Goal: Information Seeking & Learning: Learn about a topic

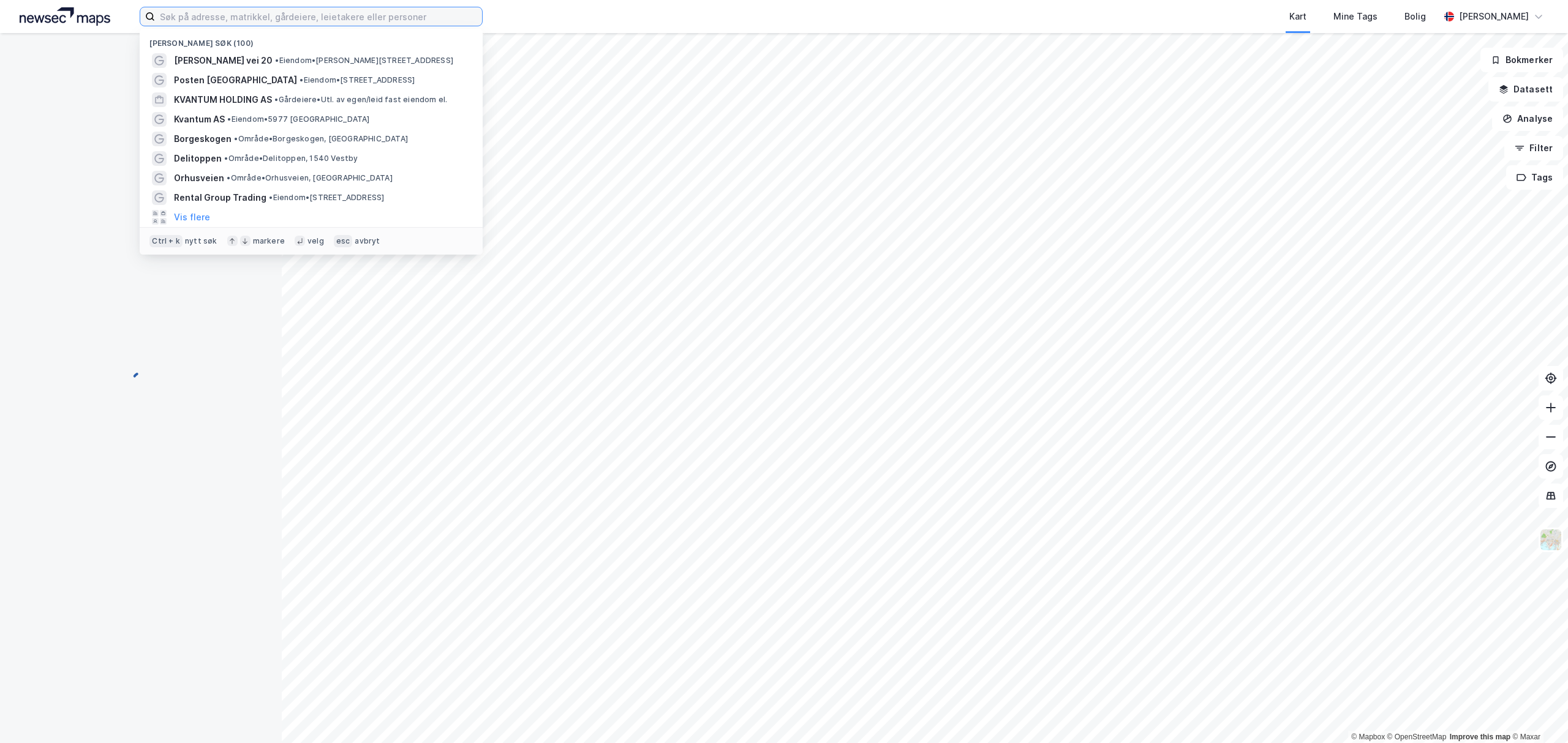
click at [363, 11] on input at bounding box center [318, 16] width 327 height 18
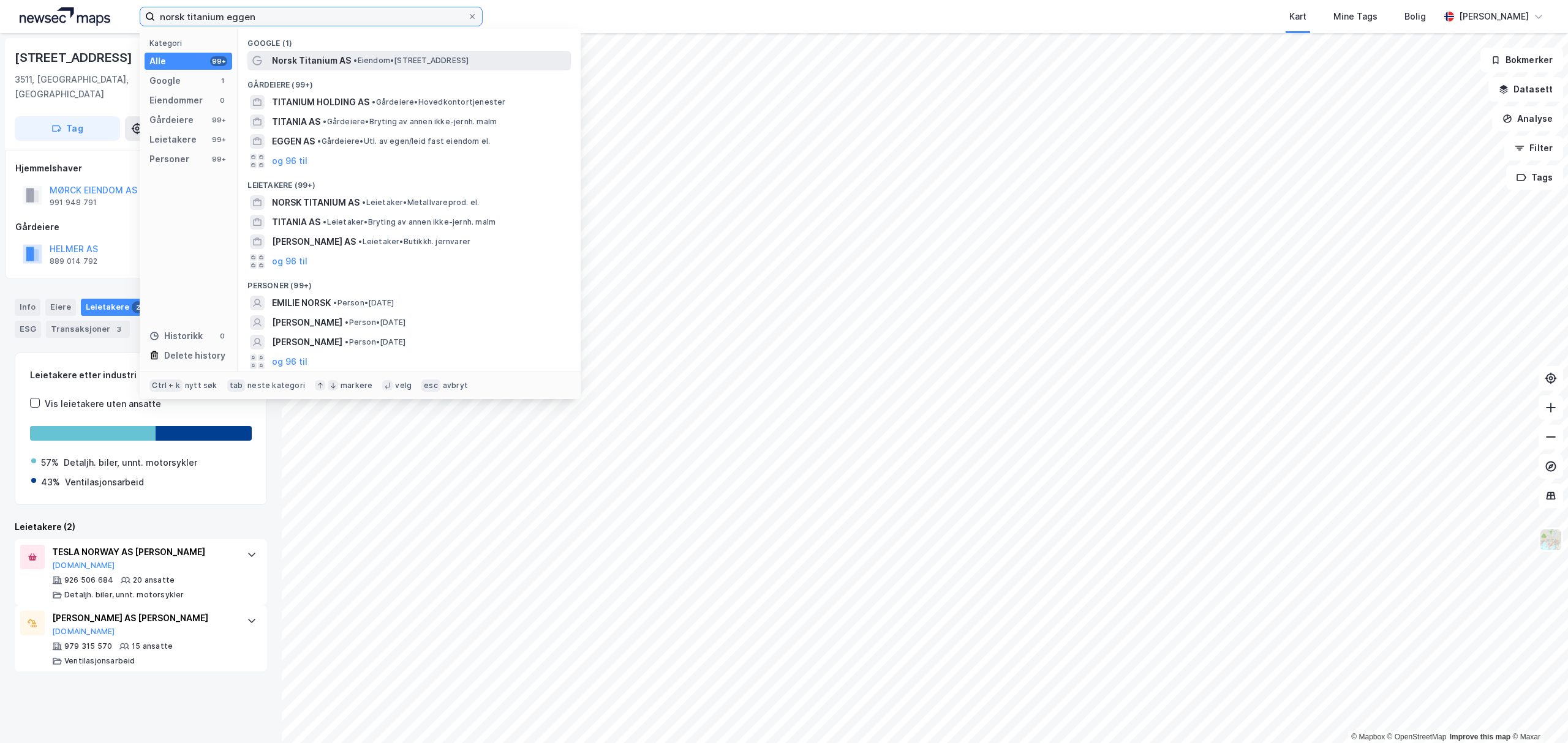
type input "norsk titanium eggen"
click at [310, 67] on span "Norsk Titanium AS" at bounding box center [311, 61] width 79 height 15
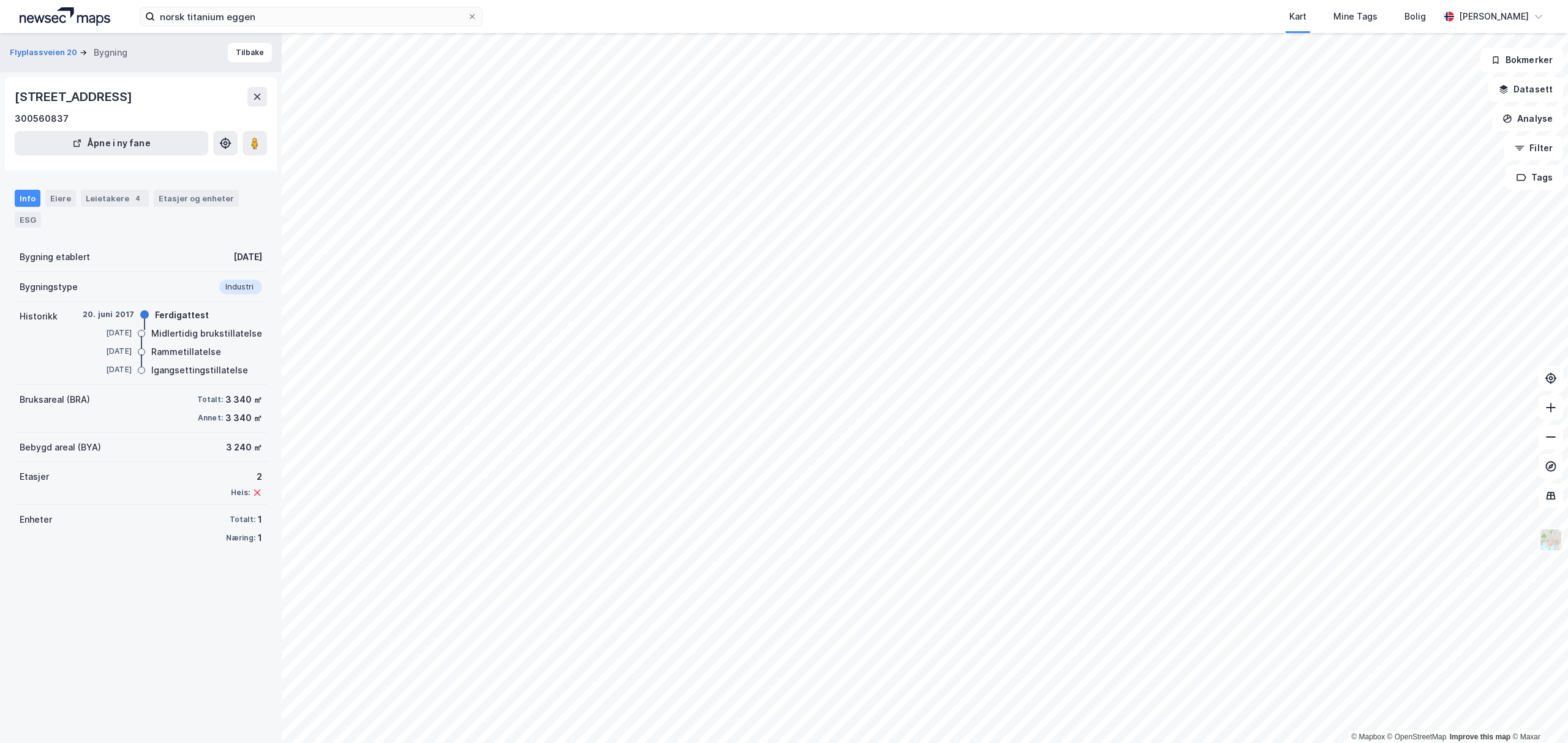
click at [1551, 550] on img at bounding box center [1550, 540] width 23 height 23
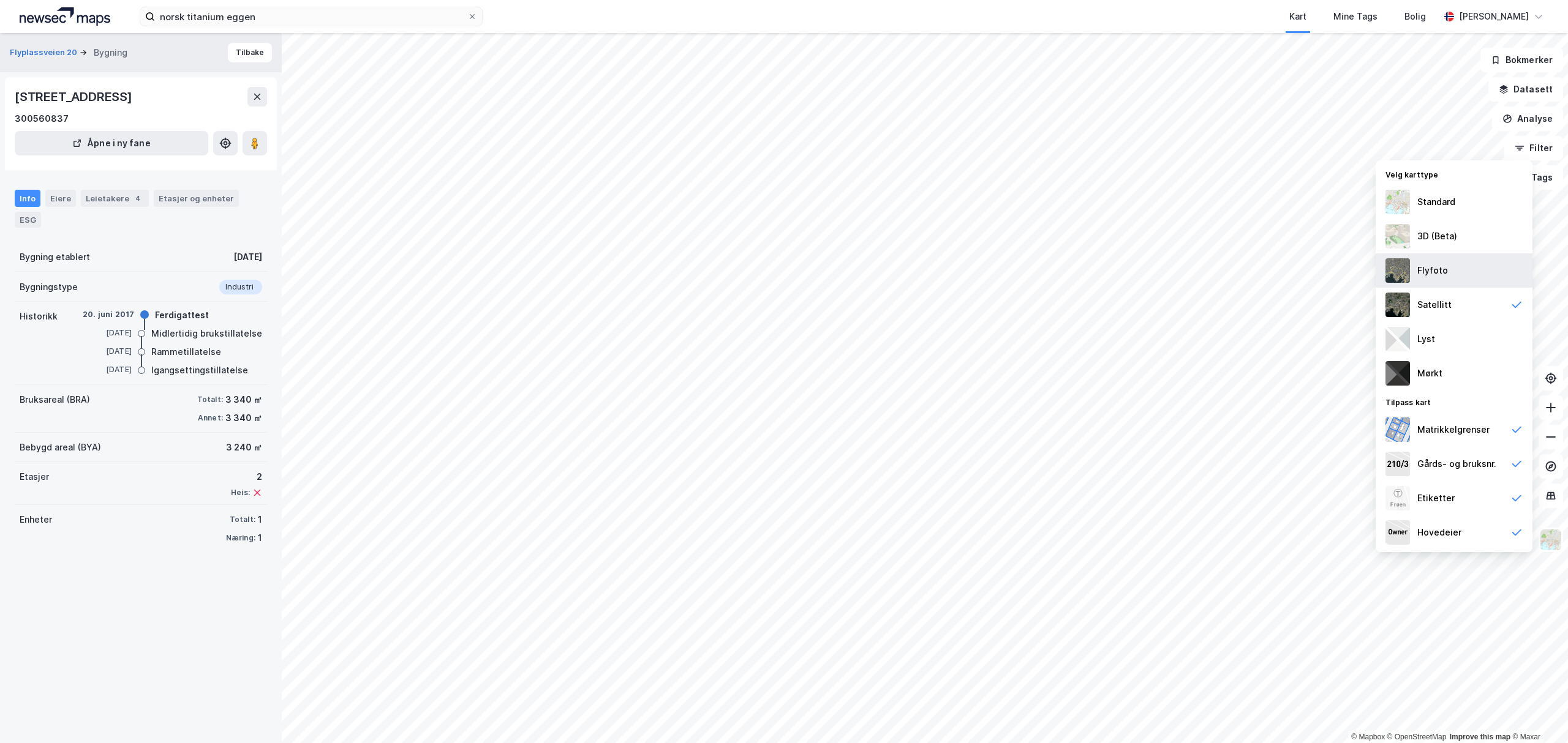
click at [1439, 263] on div "Flyfoto" at bounding box center [1432, 270] width 31 height 15
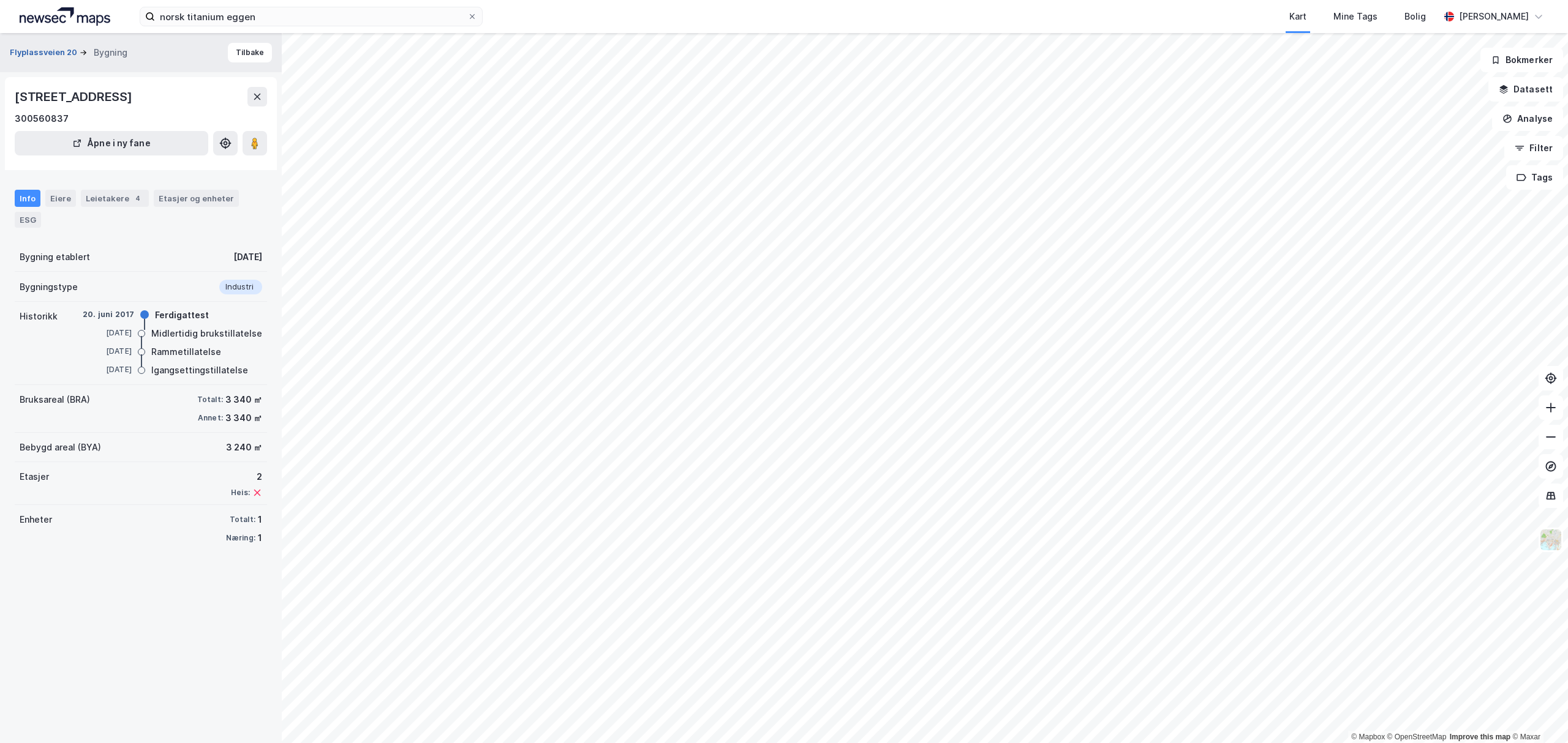
click at [32, 51] on button "Flyplassveien 20" at bounding box center [44, 52] width 70 height 12
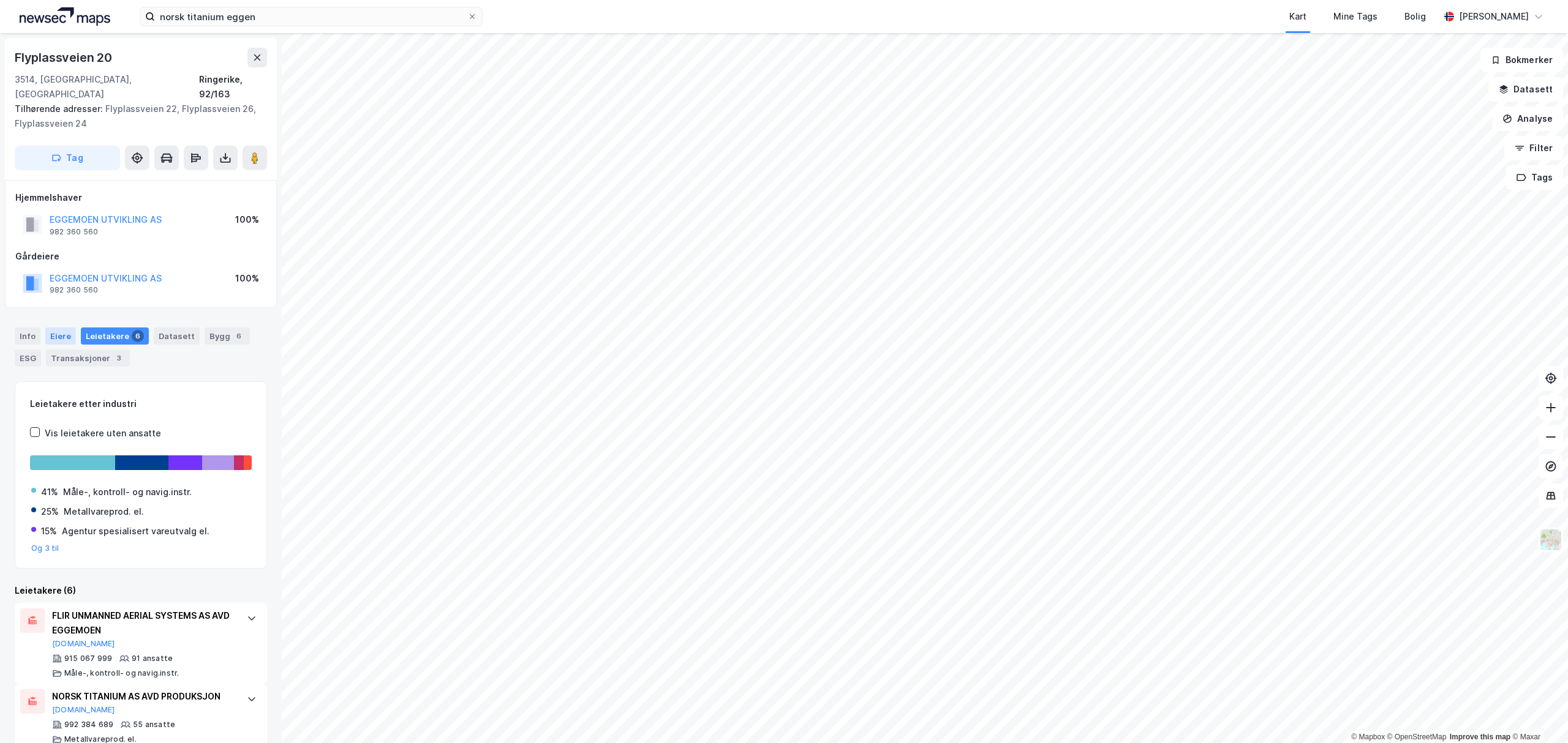
click at [65, 328] on div "Eiere" at bounding box center [61, 336] width 31 height 17
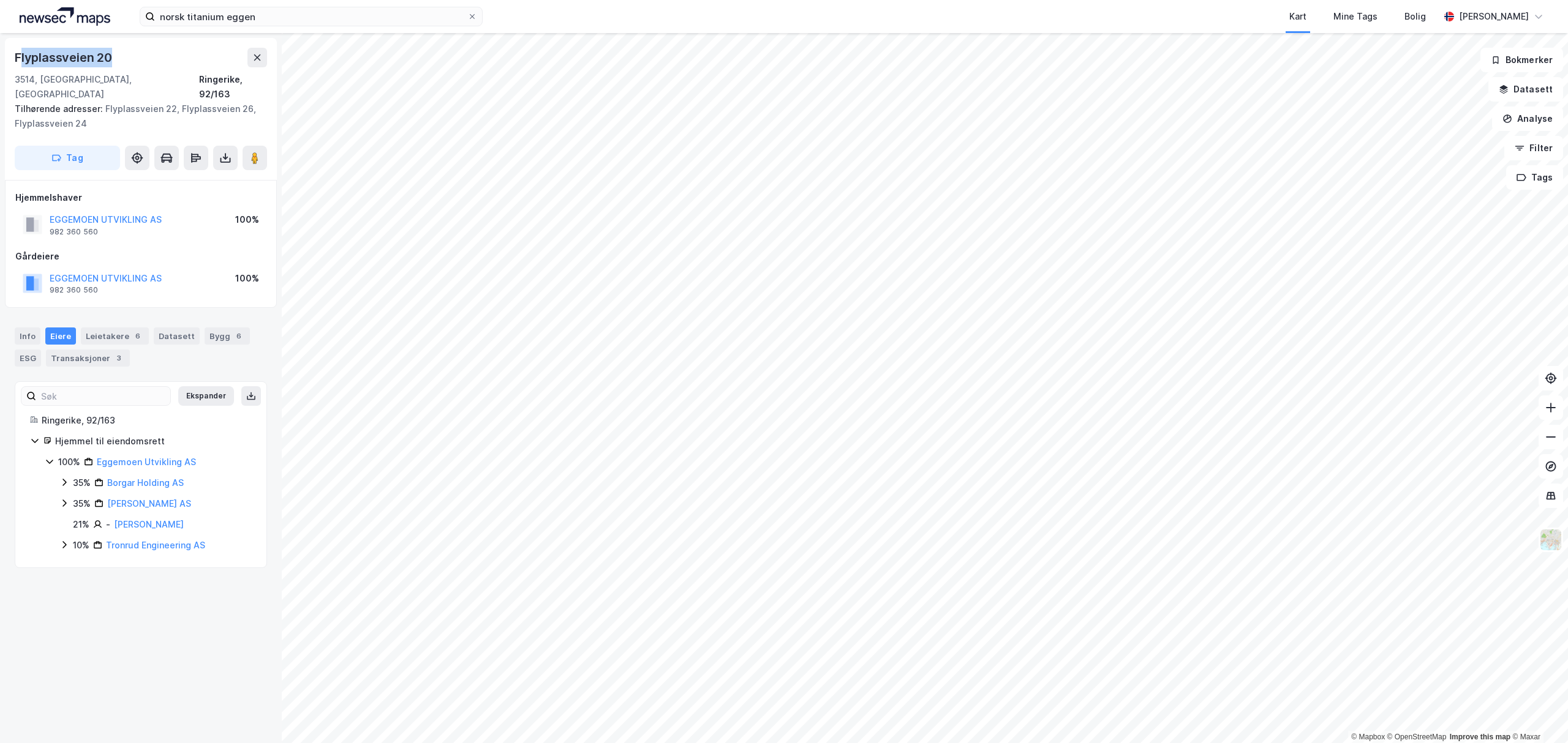
drag, startPoint x: 108, startPoint y: 63, endPoint x: 20, endPoint y: 57, distance: 88.2
click at [20, 57] on div "Flyplassveien 20" at bounding box center [65, 57] width 99 height 20
click at [130, 67] on div "Flyplassveien 20" at bounding box center [141, 57] width 252 height 20
drag, startPoint x: 130, startPoint y: 59, endPoint x: -21, endPoint y: 59, distance: 151.0
click at [0, 59] on html "norsk titanium eggen Kart Mine Tags Bolig [PERSON_NAME] © Mapbox © OpenStreetMa…" at bounding box center [784, 371] width 1568 height 743
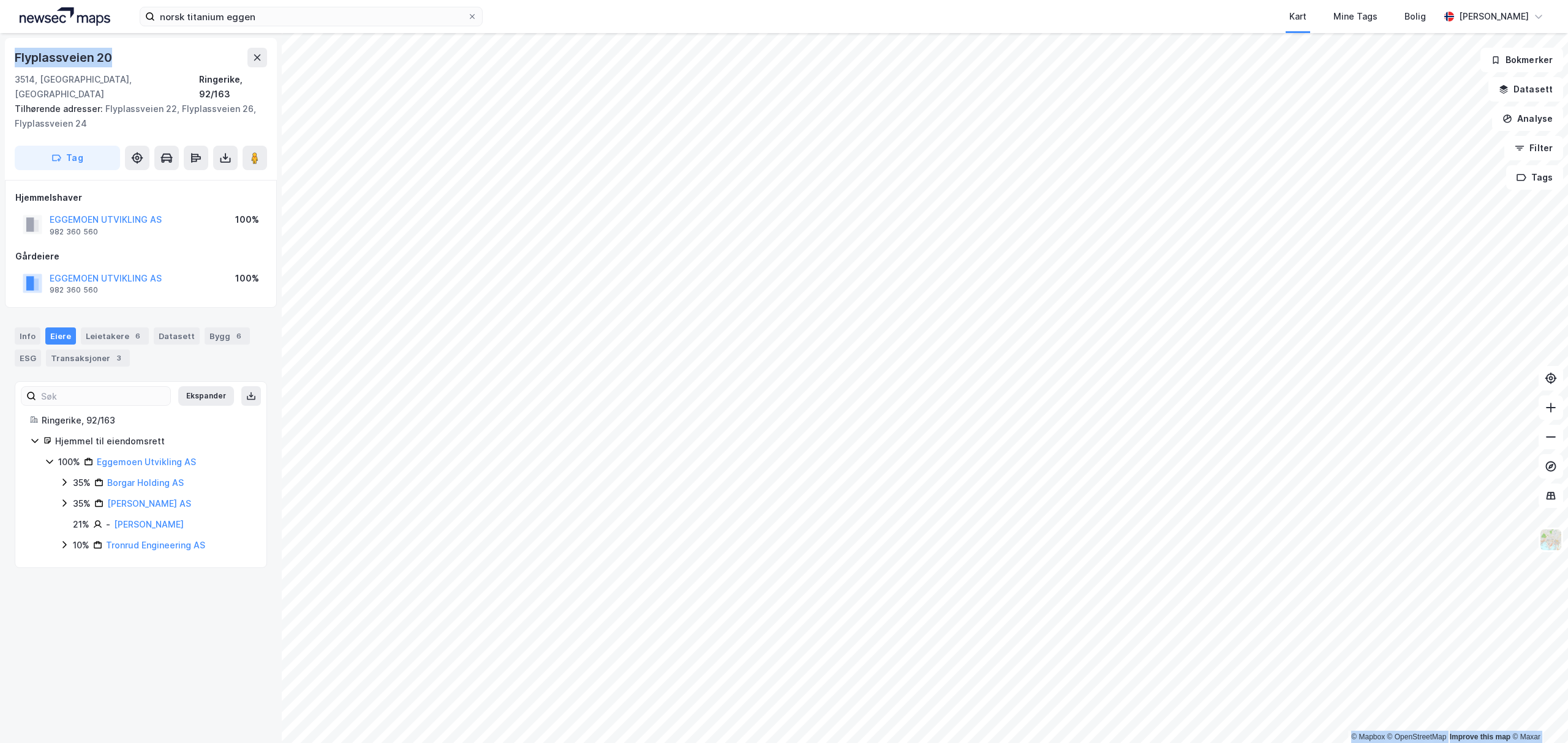
copy div "© Mapbox © OpenStreetMap Improve this map © Maxar [STREET_ADDRESS]"
drag, startPoint x: 166, startPoint y: 267, endPoint x: 47, endPoint y: 259, distance: 119.3
click at [47, 269] on div "EGGEMOEN UTVIKLING AS 982 360 560 100%" at bounding box center [140, 283] width 251 height 29
copy button "EGGEMOEN UTVIKLING AS"
click at [27, 328] on div "Info" at bounding box center [28, 336] width 26 height 17
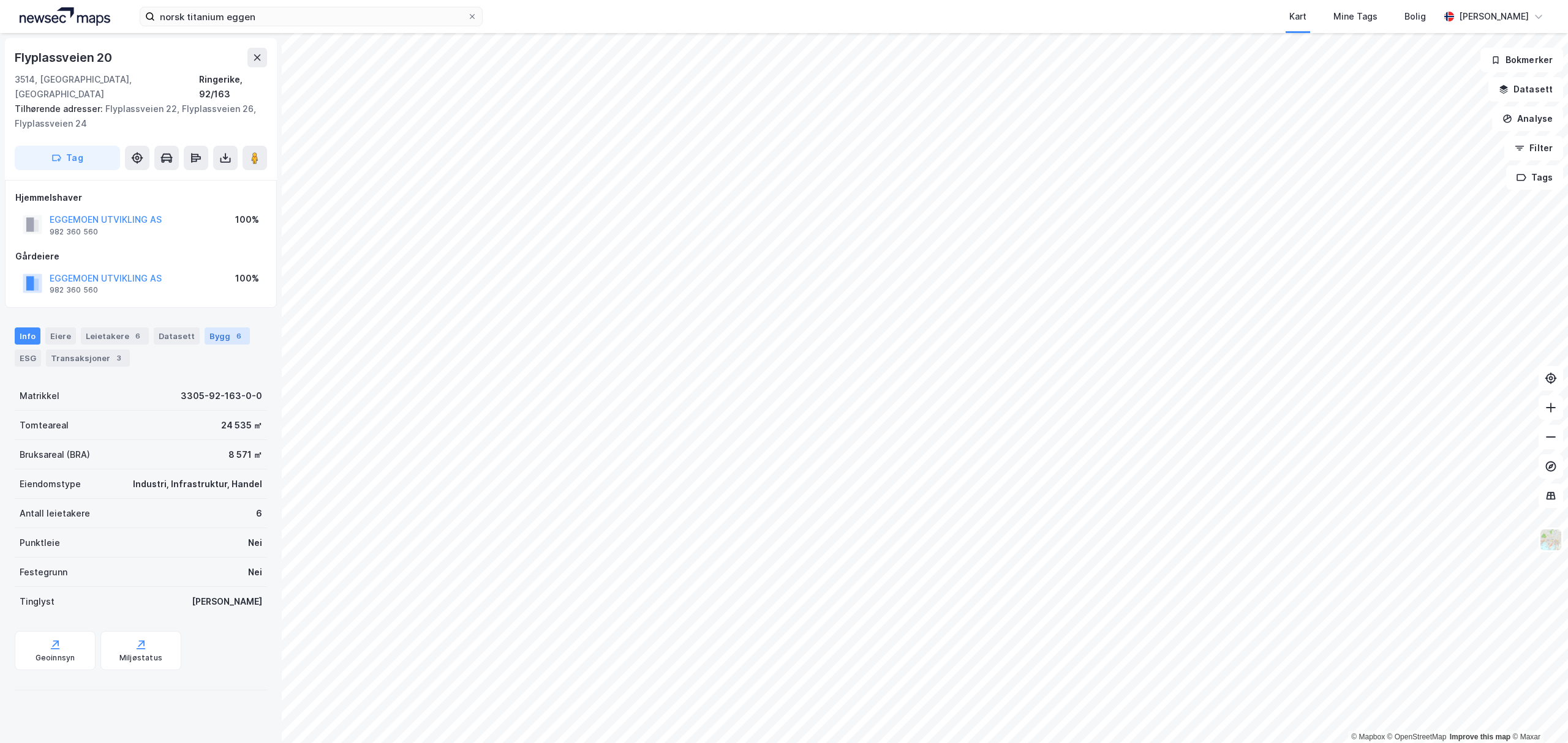
click at [221, 328] on div "Bygg 6" at bounding box center [227, 336] width 46 height 17
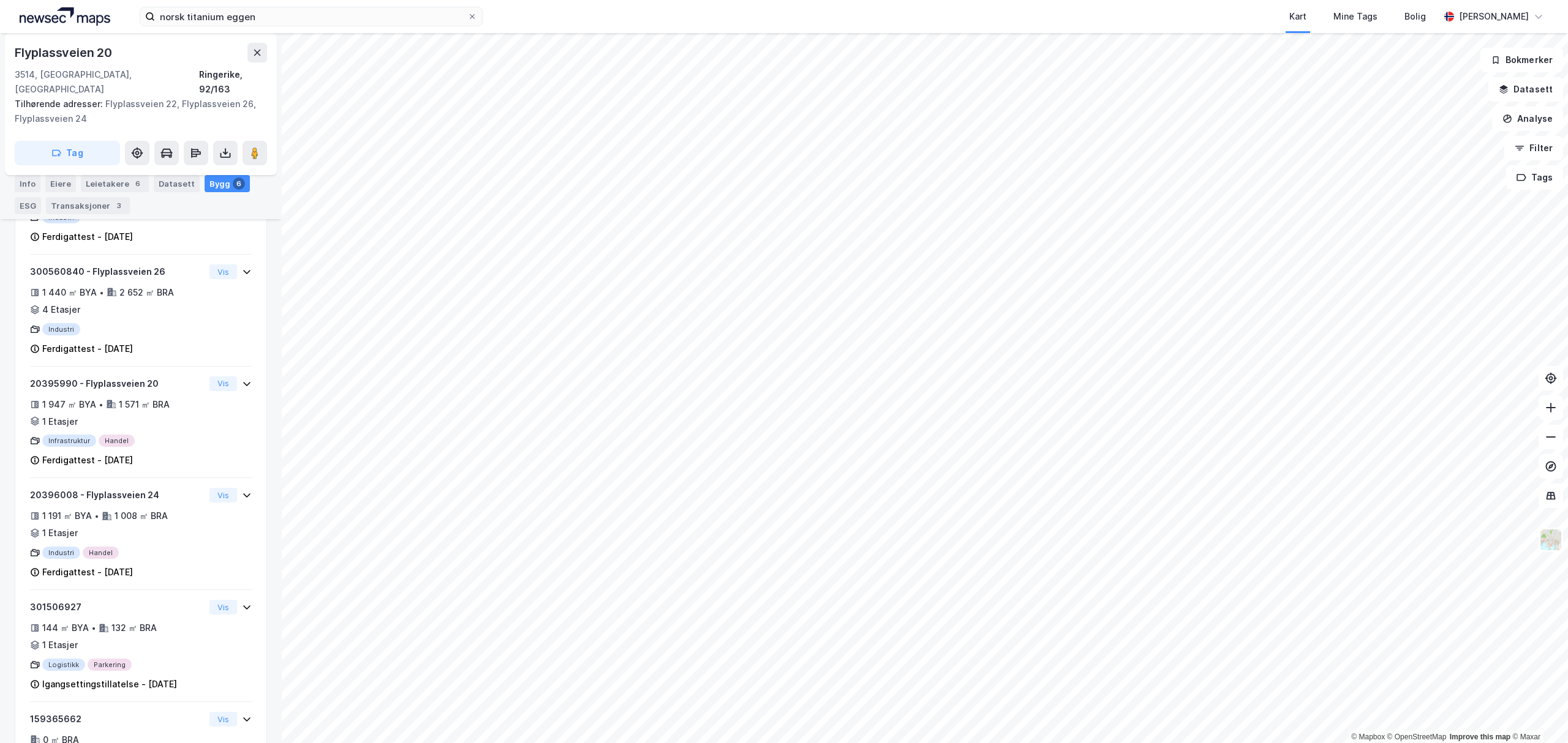
scroll to position [407, 0]
